Goal: Task Accomplishment & Management: Manage account settings

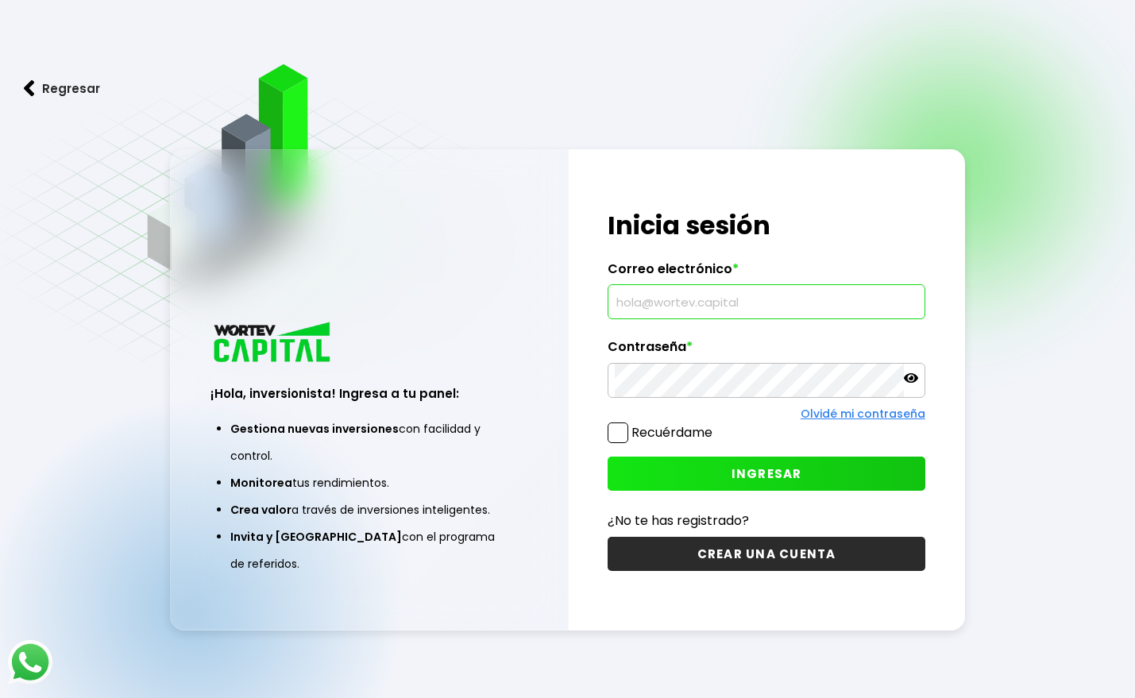
click at [684, 297] on input "text" at bounding box center [766, 301] width 303 height 33
type input "[PERSON_NAME][EMAIL_ADDRESS][DOMAIN_NAME]"
click at [915, 371] on icon at bounding box center [911, 378] width 14 height 14
click at [797, 465] on span "INGRESAR" at bounding box center [767, 473] width 71 height 17
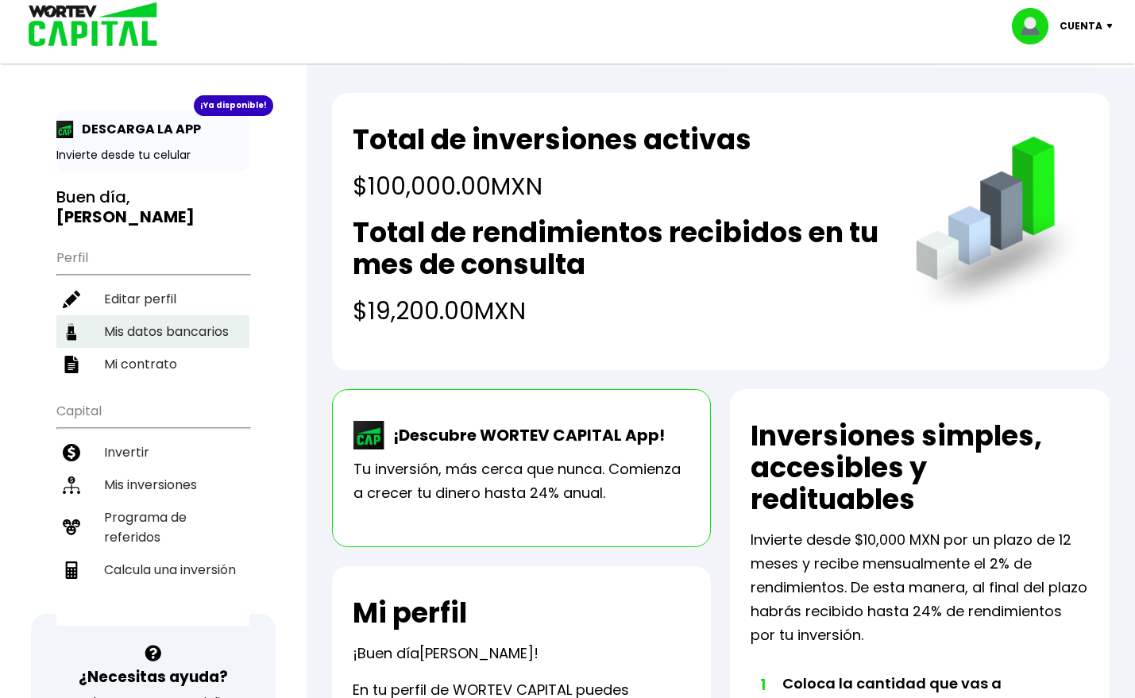
click at [176, 344] on li "Mis datos bancarios" at bounding box center [152, 331] width 193 height 33
select select "BBVA Bancomer"
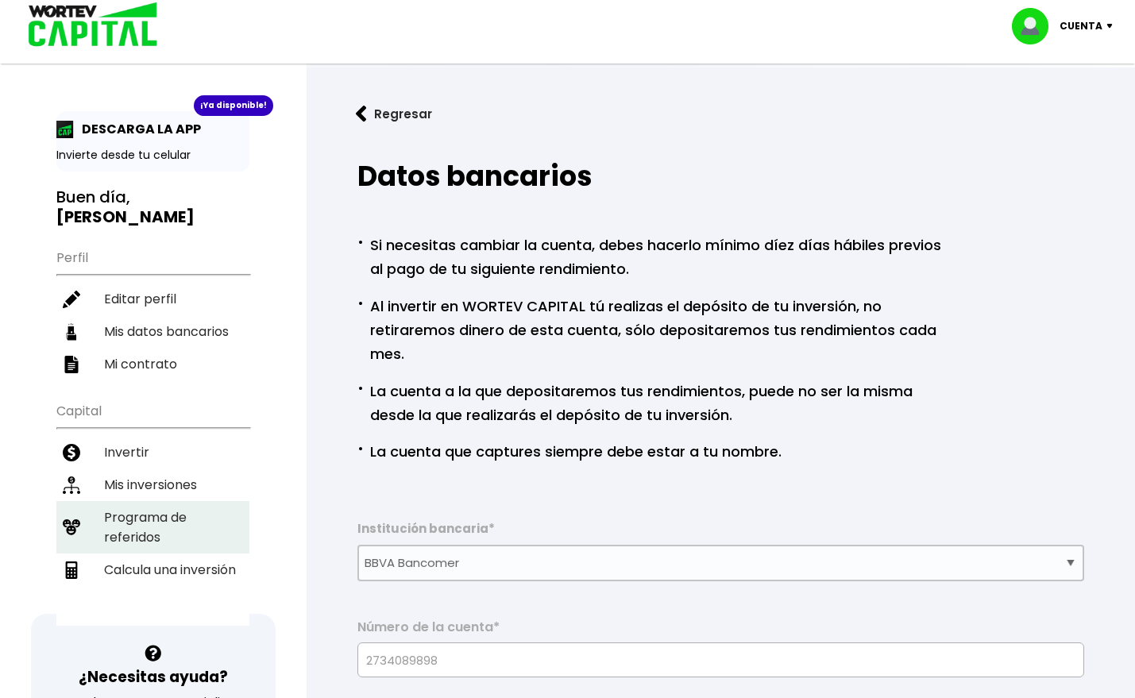
click at [179, 521] on li "Programa de referidos" at bounding box center [152, 527] width 193 height 52
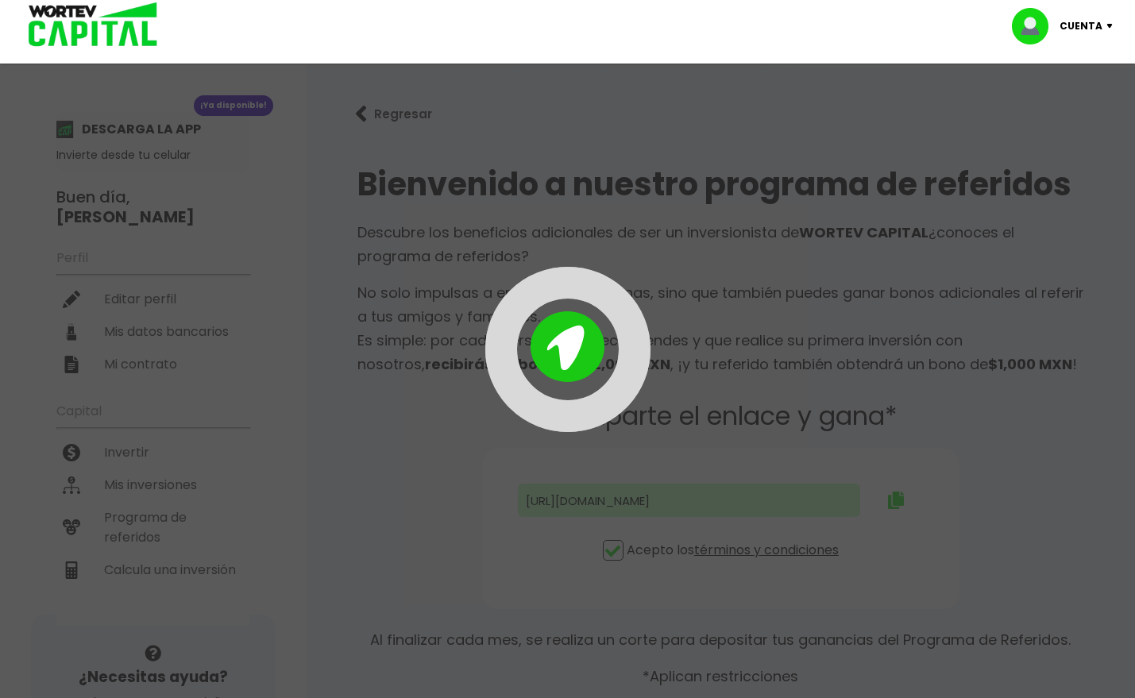
type input "[URL][DOMAIN_NAME][PERSON_NAME]"
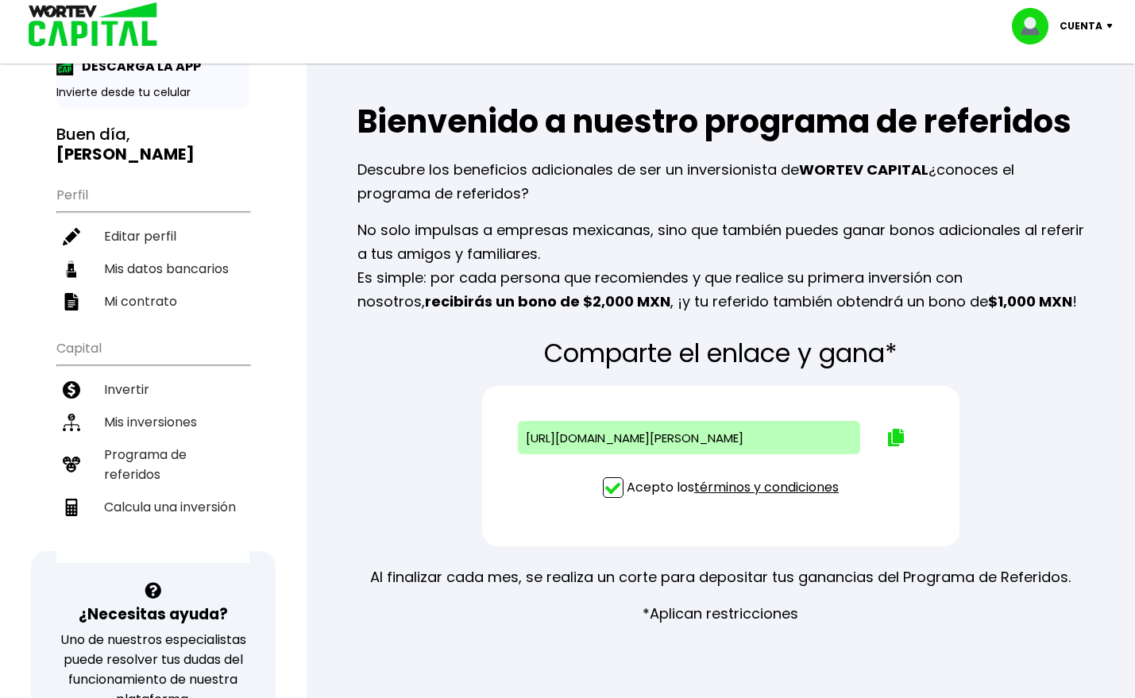
scroll to position [106, 0]
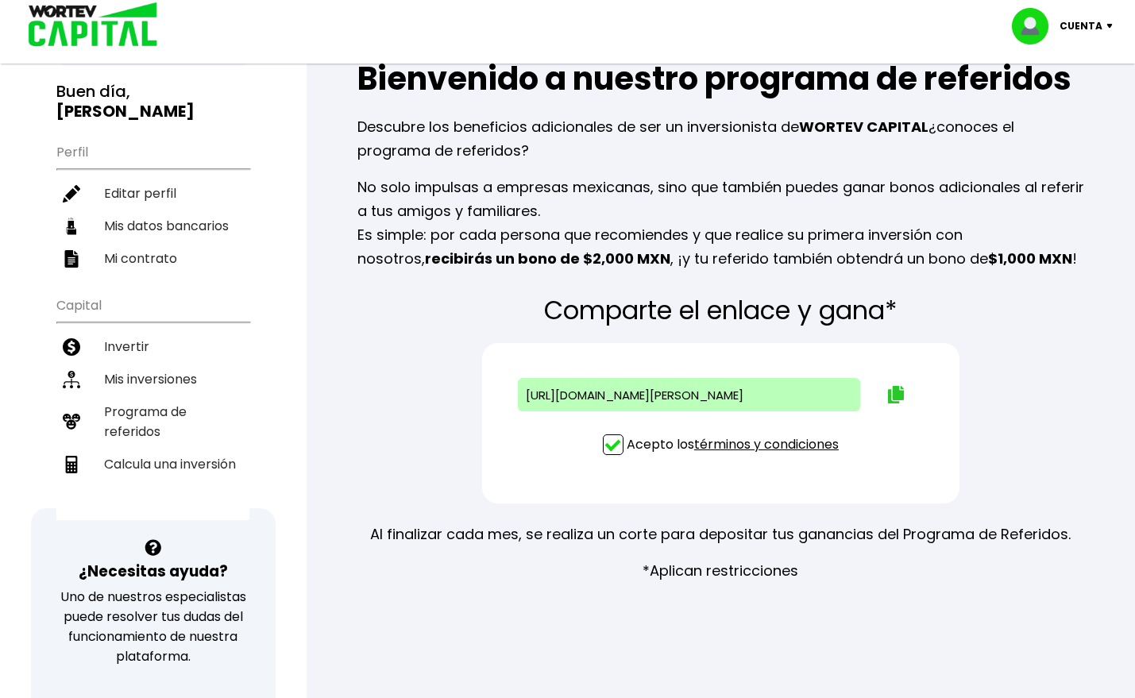
click at [895, 397] on img at bounding box center [896, 394] width 16 height 17
